Goal: Communication & Community: Answer question/provide support

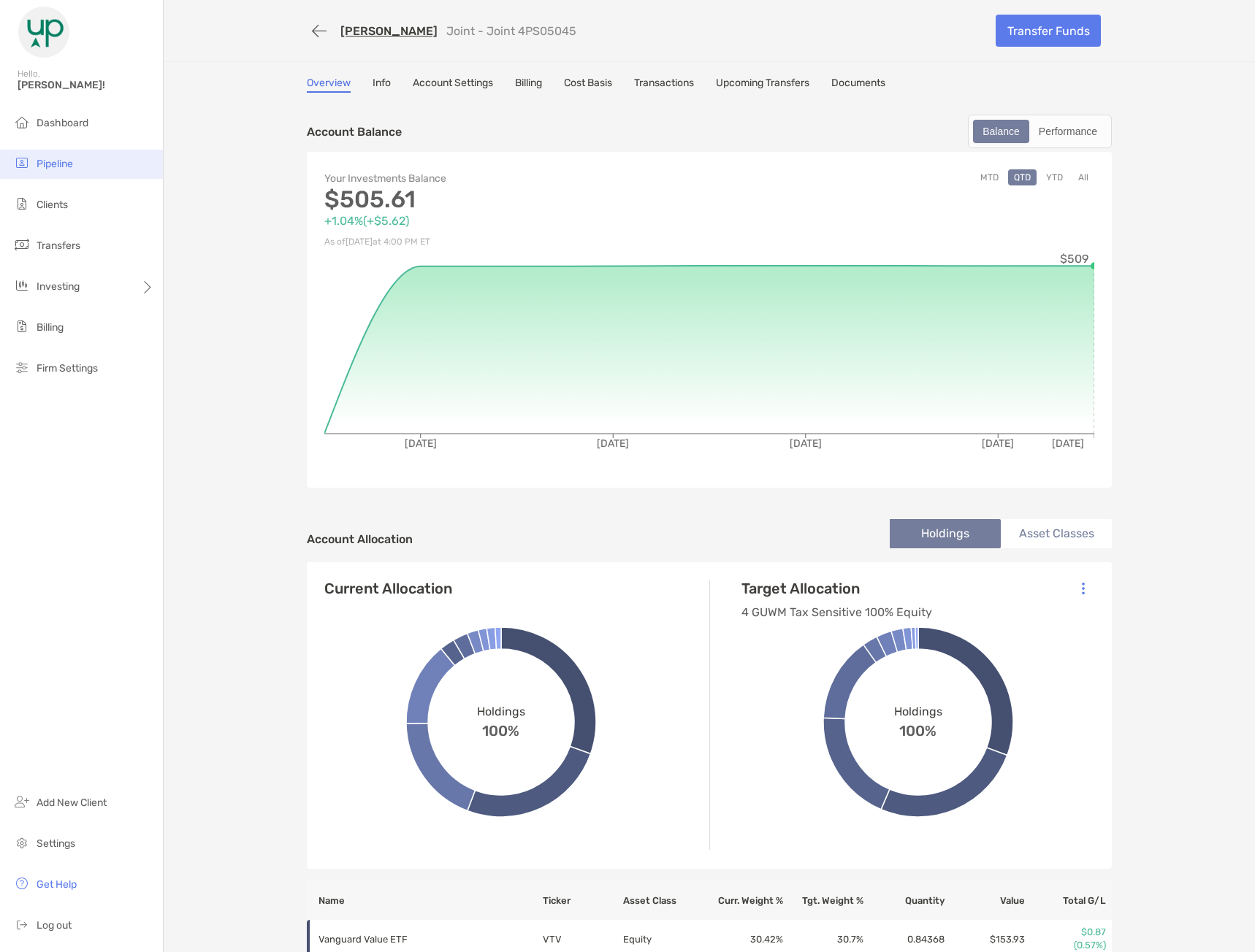
click at [46, 165] on span "Pipeline" at bounding box center [55, 164] width 37 height 13
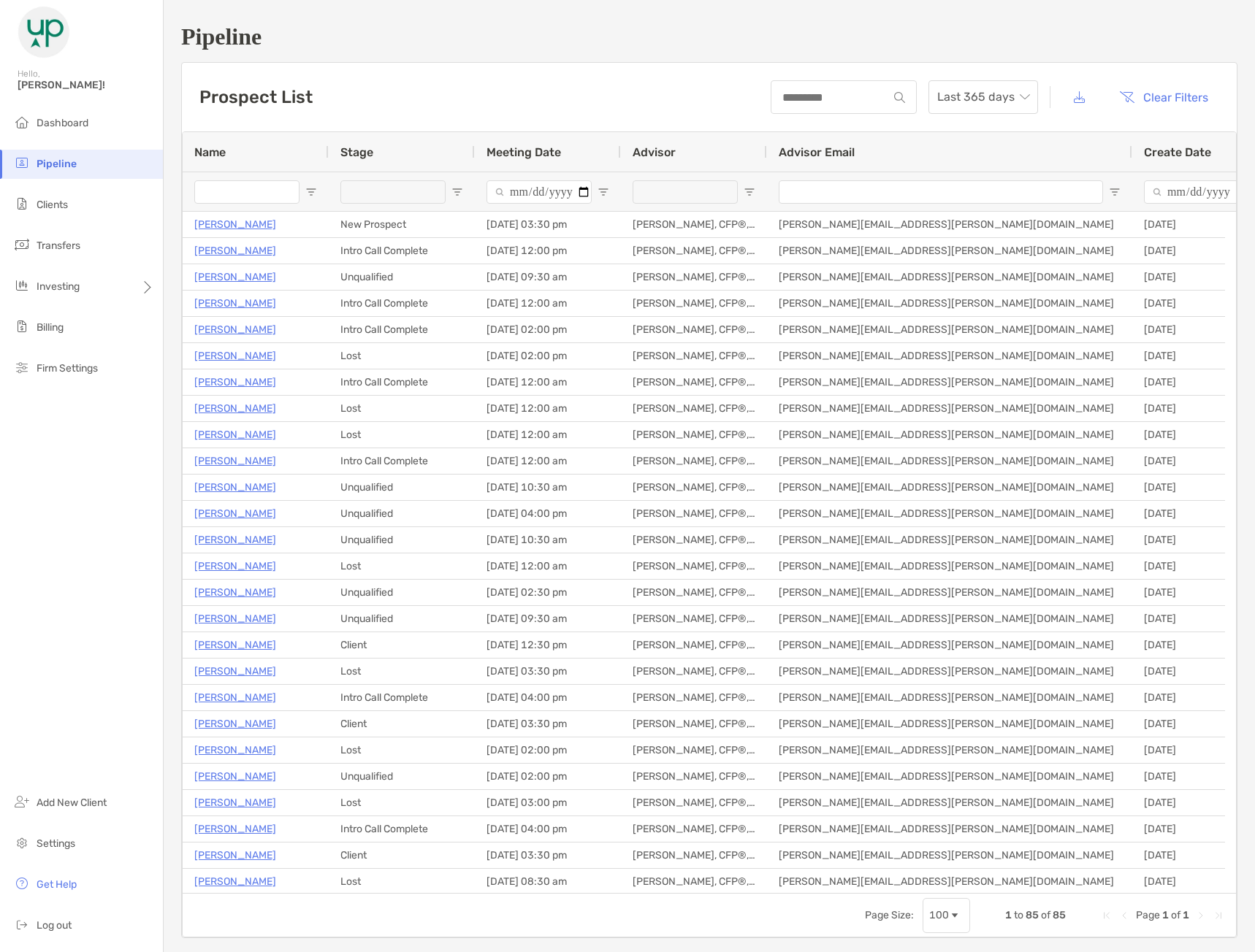
type input "**********"
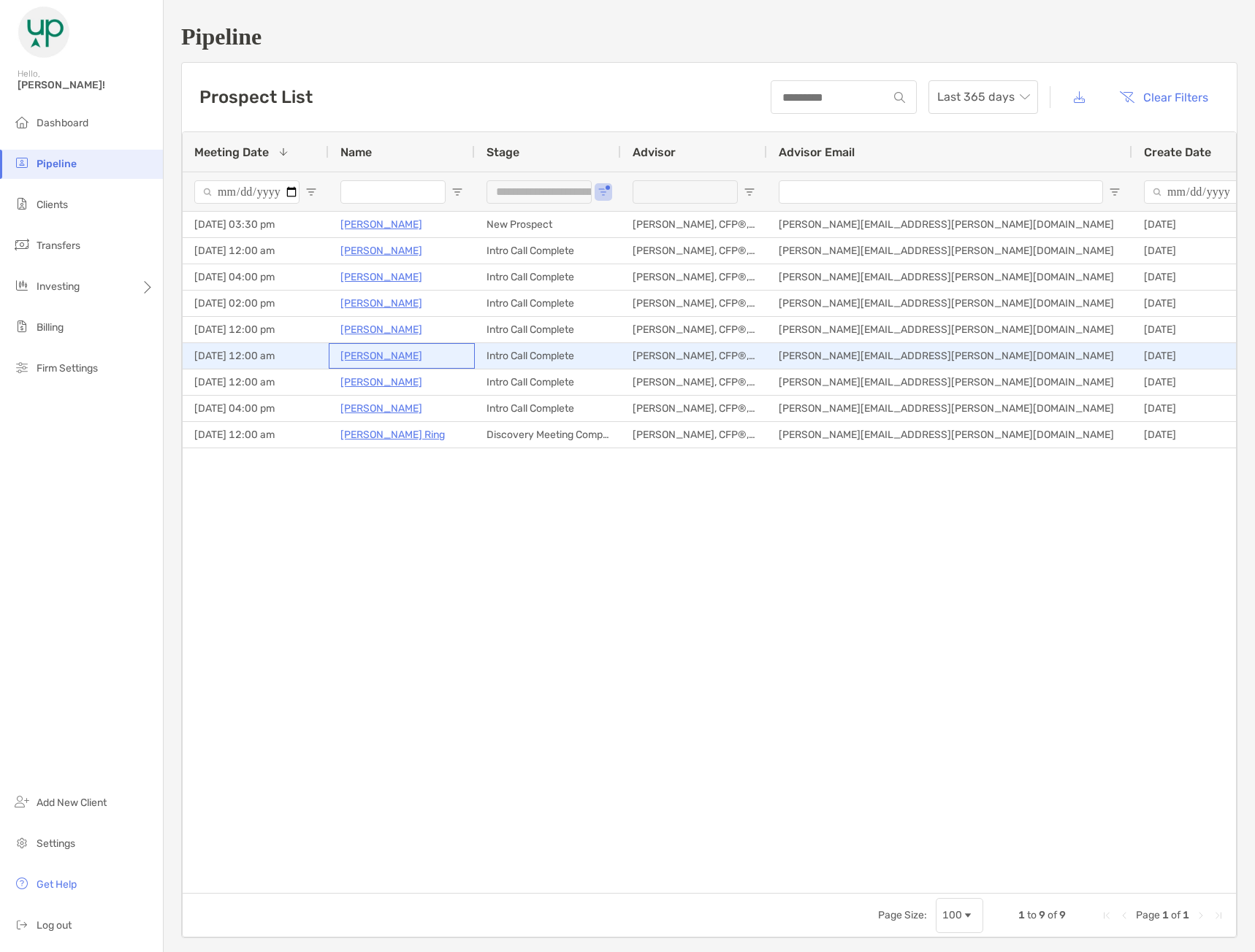
click at [392, 351] on p "[PERSON_NAME]" at bounding box center [381, 355] width 82 height 18
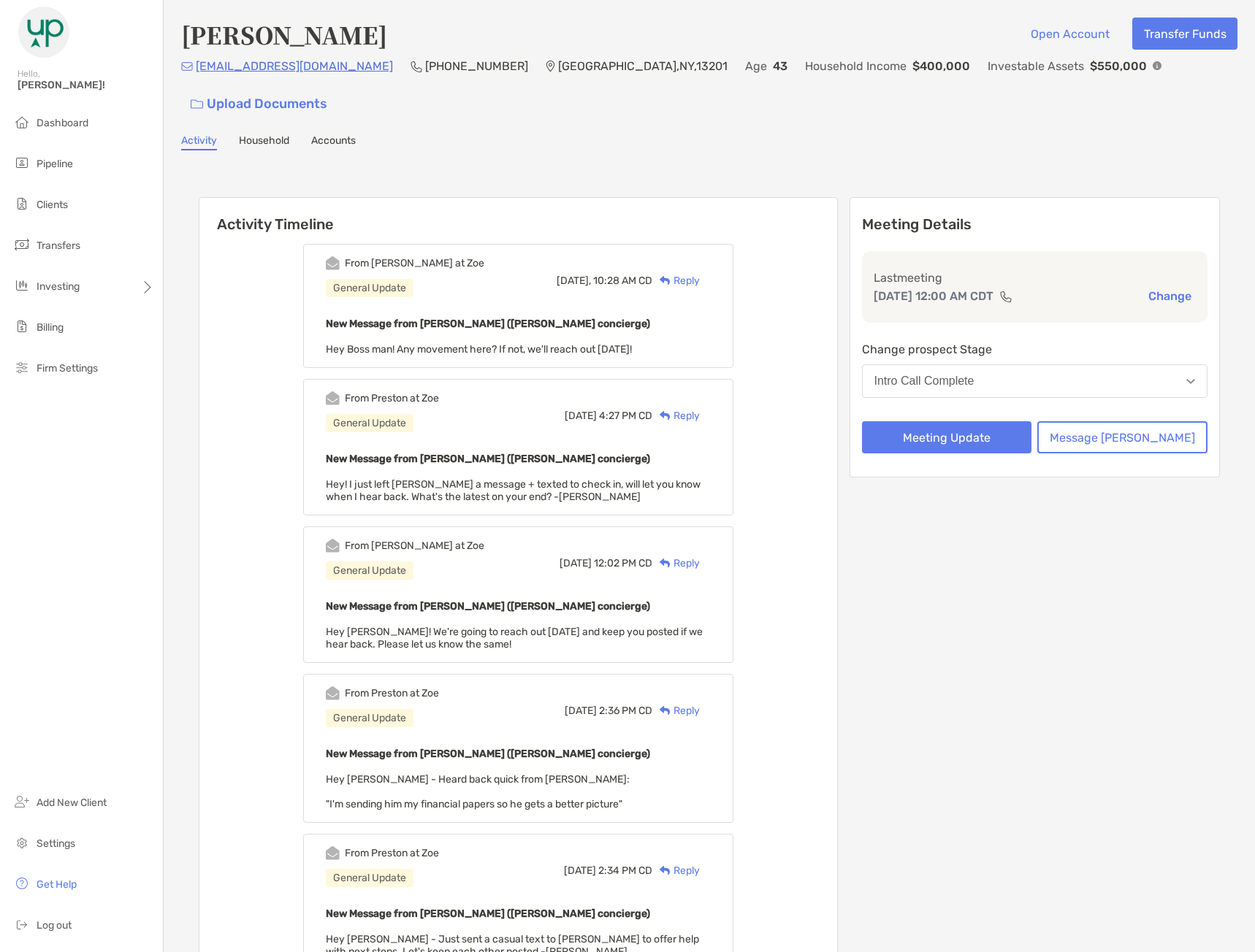
click at [699, 273] on div "Reply" at bounding box center [676, 281] width 48 height 15
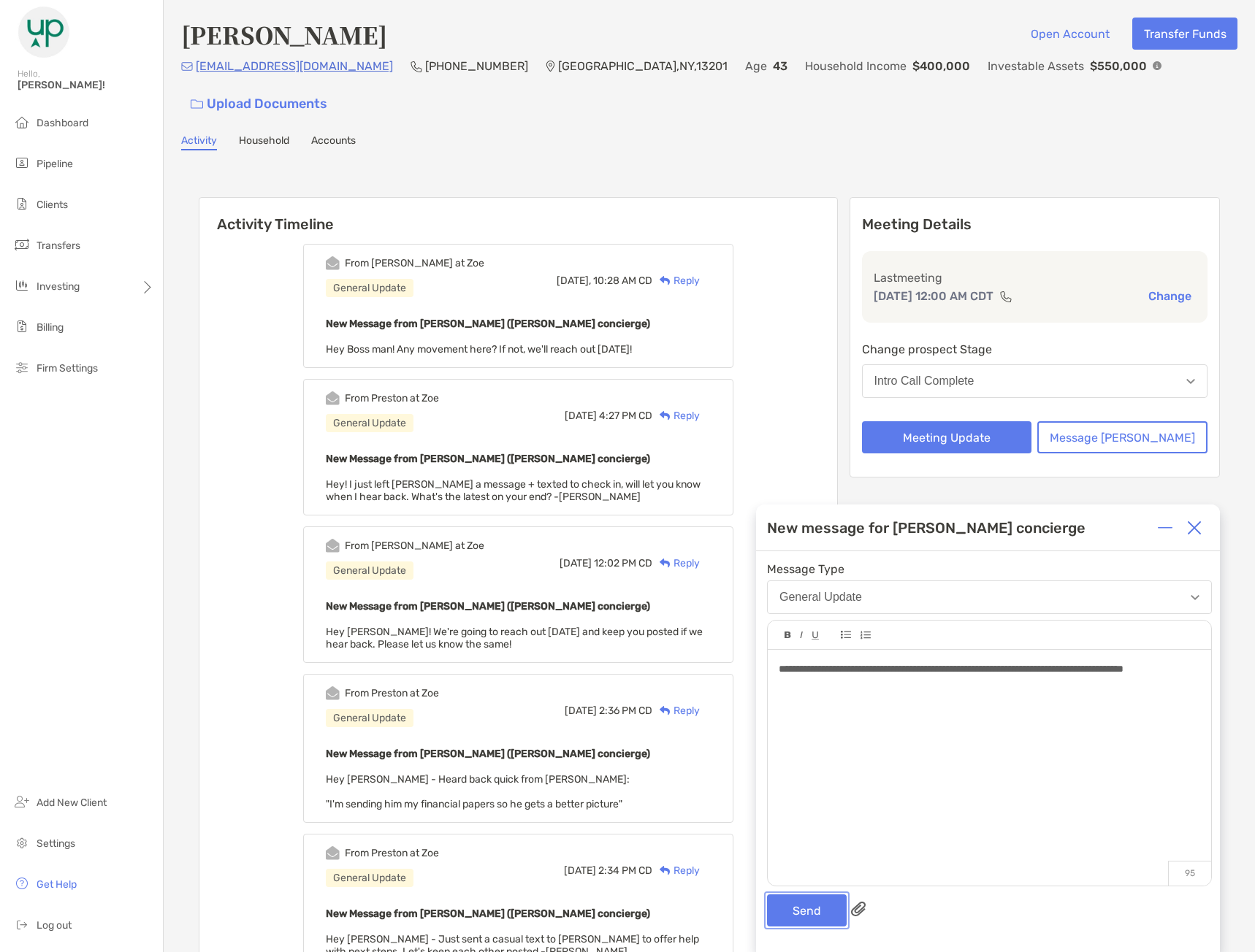
drag, startPoint x: 783, startPoint y: 911, endPoint x: 847, endPoint y: 872, distance: 74.9
click at [781, 910] on button "Send" at bounding box center [807, 911] width 79 height 32
